Goal: Task Accomplishment & Management: Complete application form

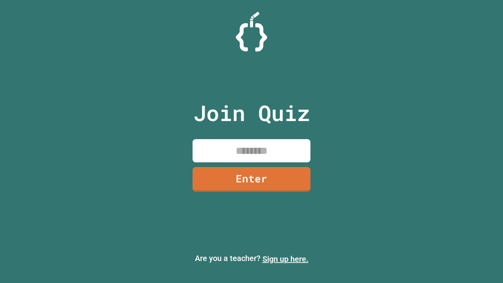
click at [285, 259] on link "Sign up here." at bounding box center [286, 258] width 46 height 9
